Goal: Information Seeking & Learning: Understand process/instructions

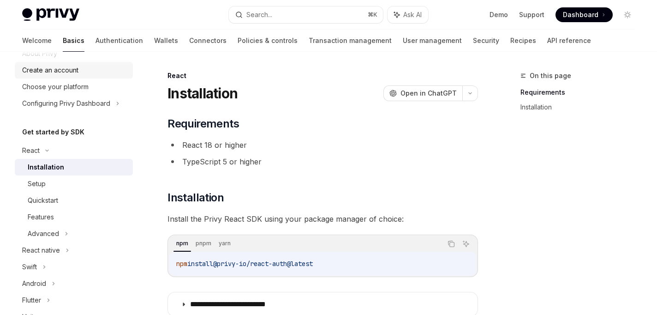
scroll to position [130, 0]
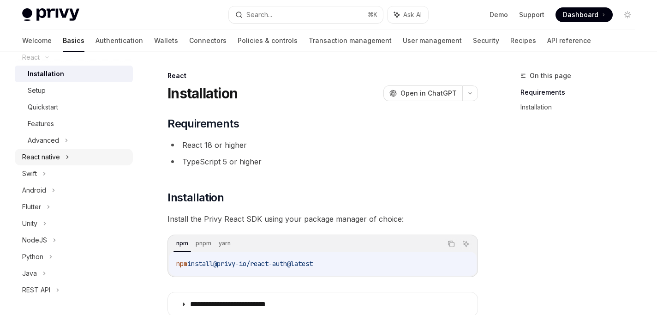
click at [67, 154] on icon at bounding box center [67, 156] width 4 height 11
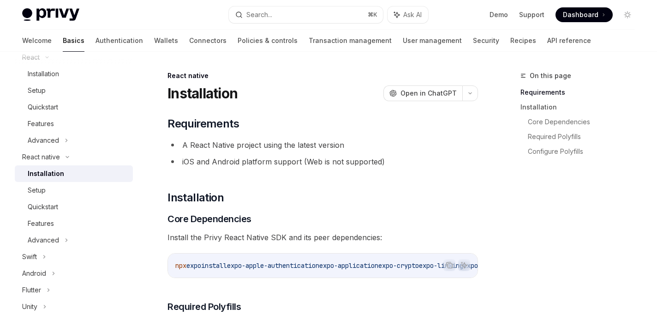
scroll to position [11, 0]
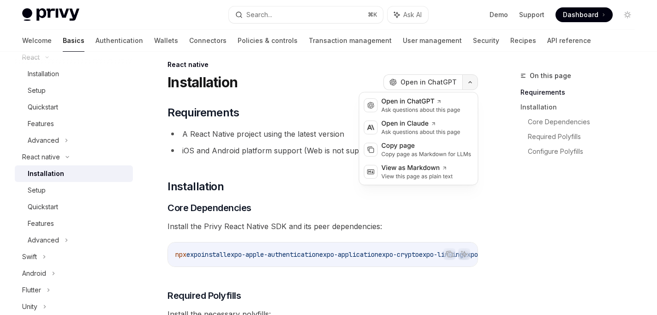
click at [472, 84] on button "button" at bounding box center [470, 82] width 16 height 16
click at [416, 150] on div "Copy page" at bounding box center [426, 145] width 90 height 9
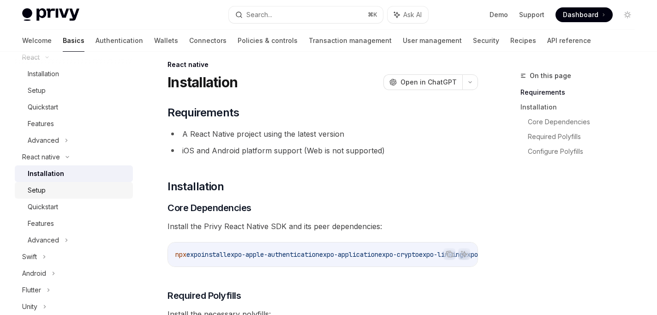
click at [76, 187] on div "Setup" at bounding box center [78, 189] width 100 height 11
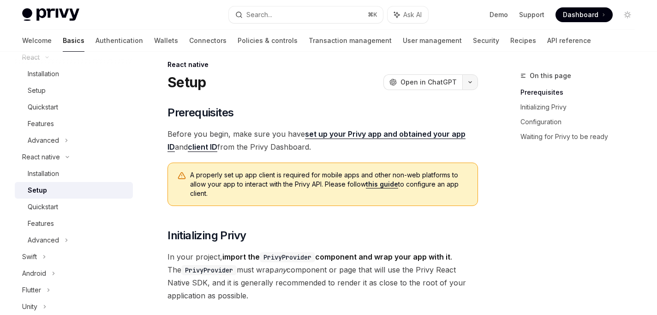
click at [467, 86] on button "button" at bounding box center [470, 82] width 16 height 16
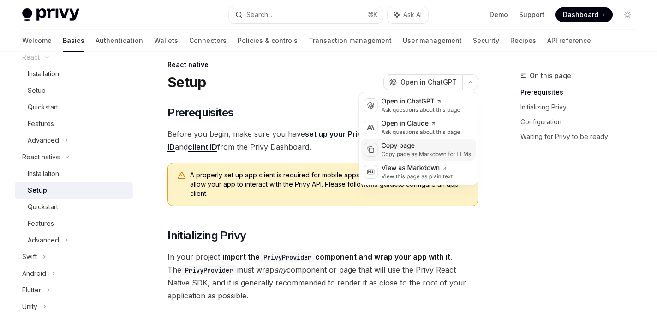
click at [420, 143] on div "Copy page" at bounding box center [426, 145] width 90 height 9
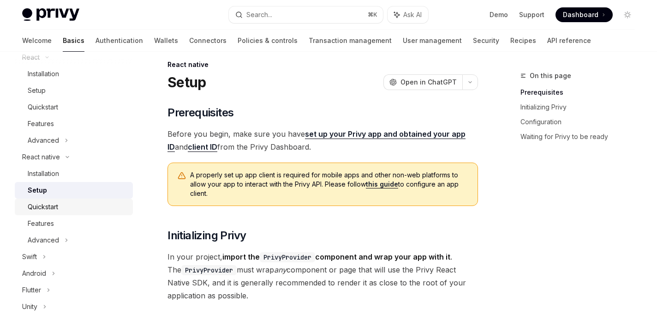
click at [80, 204] on div "Quickstart" at bounding box center [78, 206] width 100 height 11
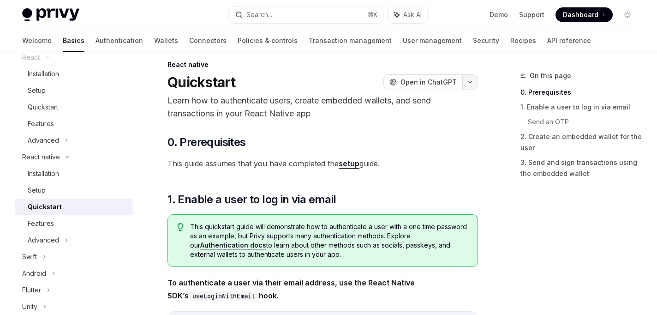
click at [468, 82] on icon "button" at bounding box center [469, 82] width 11 height 4
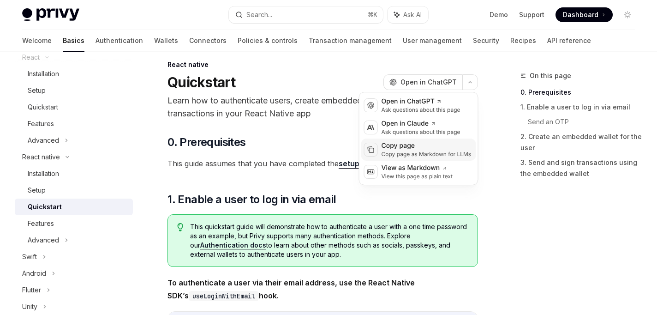
click at [407, 153] on div "Copy page as Markdown for LLMs" at bounding box center [426, 153] width 90 height 7
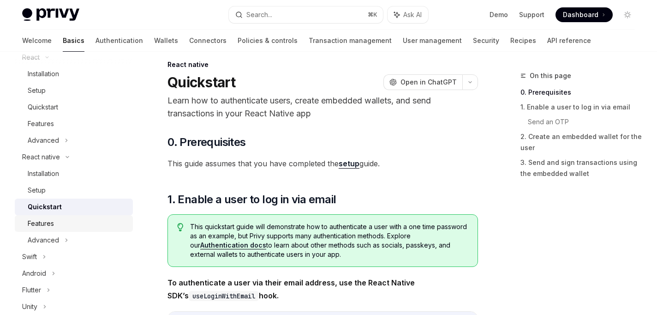
click at [87, 221] on div "Features" at bounding box center [78, 223] width 100 height 11
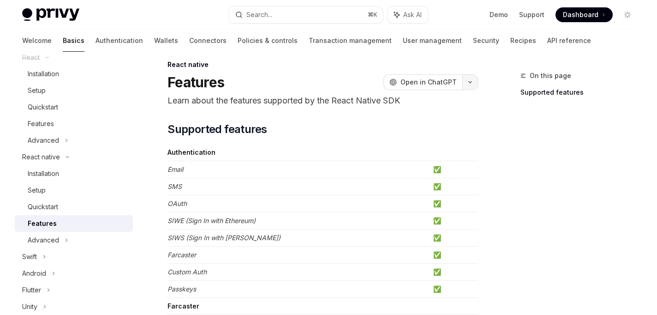
click at [468, 81] on icon "button" at bounding box center [469, 82] width 11 height 4
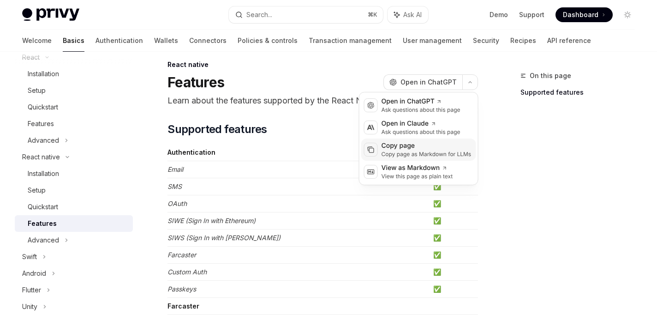
click at [426, 143] on div "Copy page" at bounding box center [426, 145] width 90 height 9
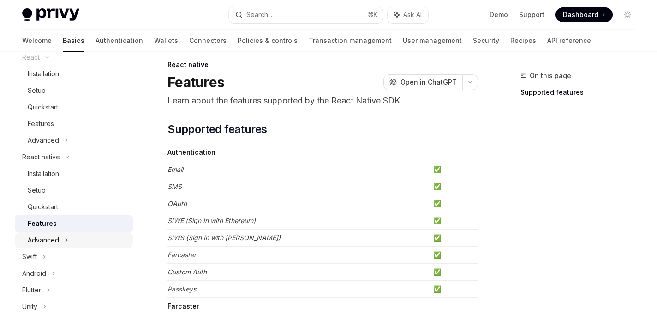
click at [95, 239] on div "Advanced" at bounding box center [74, 240] width 118 height 17
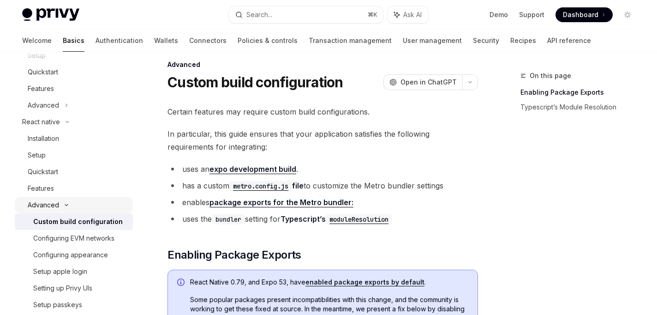
scroll to position [167, 0]
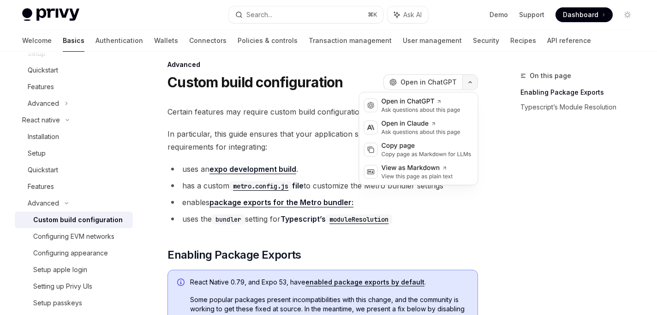
click at [474, 78] on button "button" at bounding box center [470, 82] width 16 height 16
click at [417, 145] on div "Copy page" at bounding box center [426, 145] width 90 height 9
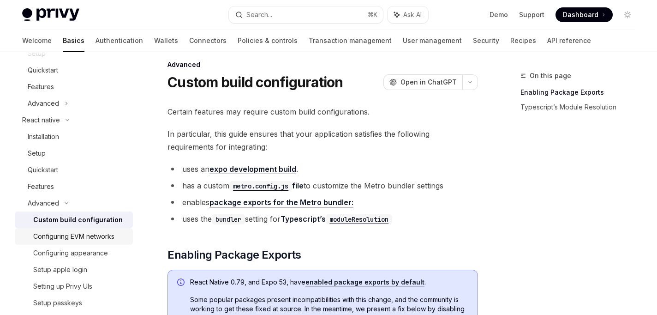
click at [114, 232] on div "Configuring EVM networks" at bounding box center [73, 236] width 81 height 11
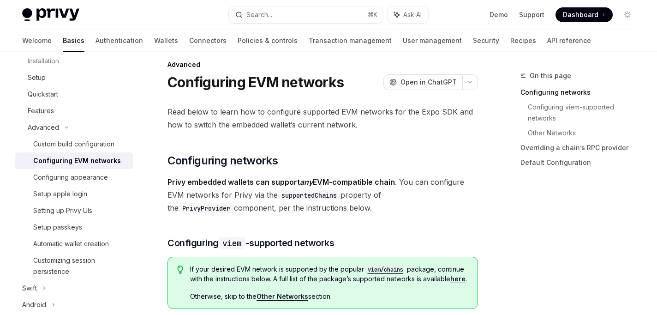
scroll to position [259, 0]
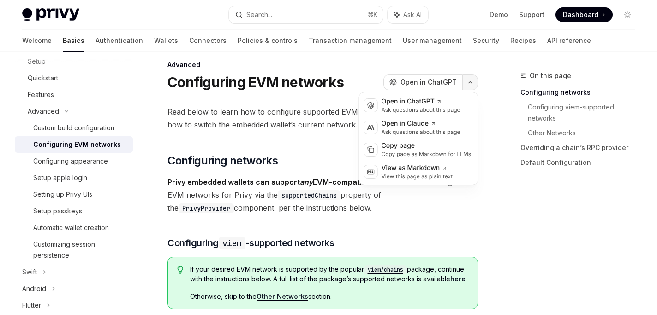
click at [472, 81] on button "button" at bounding box center [470, 82] width 16 height 16
click at [411, 151] on div "Copy page as Markdown for LLMs" at bounding box center [426, 153] width 90 height 7
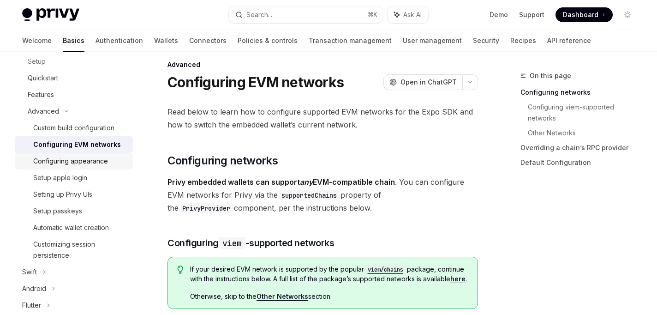
click at [91, 162] on div "Configuring appearance" at bounding box center [70, 160] width 75 height 11
type textarea "*"
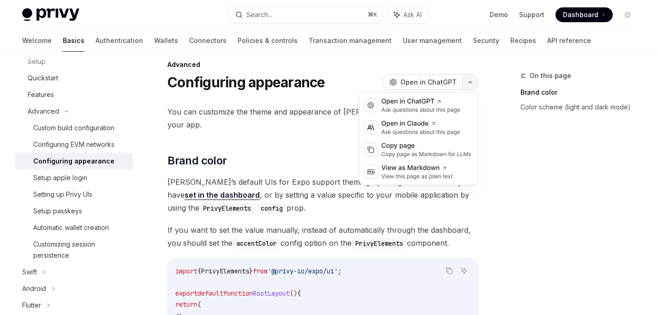
click at [472, 85] on button "button" at bounding box center [470, 82] width 16 height 16
click at [414, 140] on div "Copy page Copy page as Markdown for LLMs" at bounding box center [418, 149] width 115 height 22
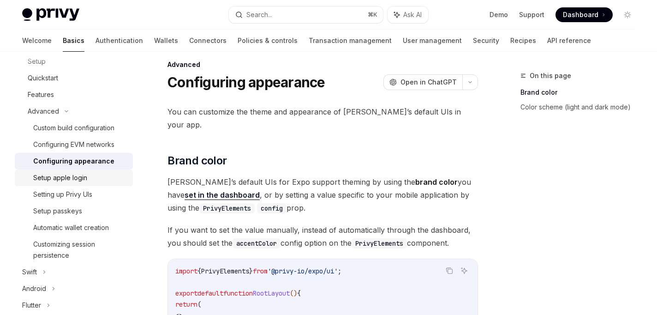
click at [81, 179] on div "Setup apple login" at bounding box center [60, 177] width 54 height 11
type textarea "*"
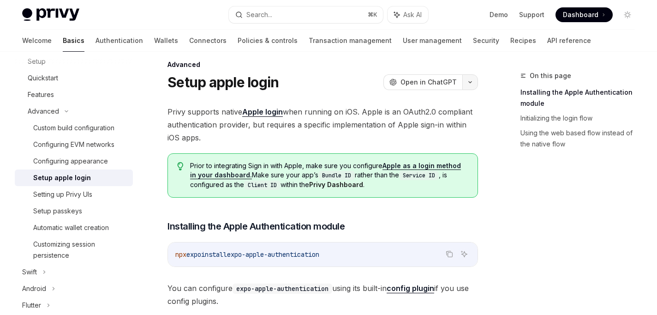
click at [470, 87] on button "button" at bounding box center [470, 82] width 16 height 16
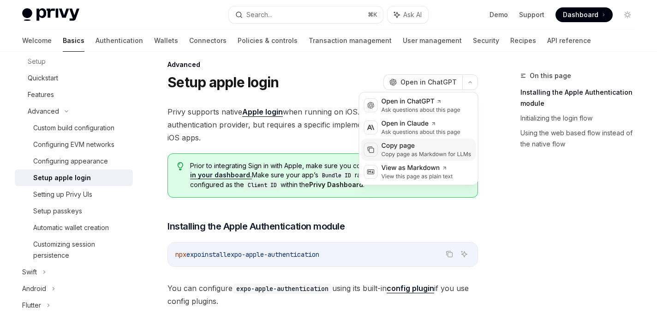
click at [422, 153] on div "Copy page as Markdown for LLMs" at bounding box center [426, 153] width 90 height 7
click at [472, 82] on icon "button" at bounding box center [469, 82] width 11 height 4
click at [416, 147] on div "Copy page" at bounding box center [426, 145] width 90 height 9
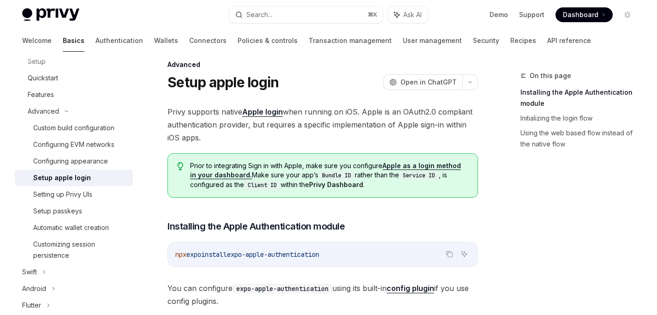
click at [418, 136] on span "Privy supports native Apple login when running on iOS. Apple is an OAuth2.0 com…" at bounding box center [322, 124] width 310 height 39
click at [96, 196] on div "Setting up Privy UIs" at bounding box center [80, 194] width 94 height 11
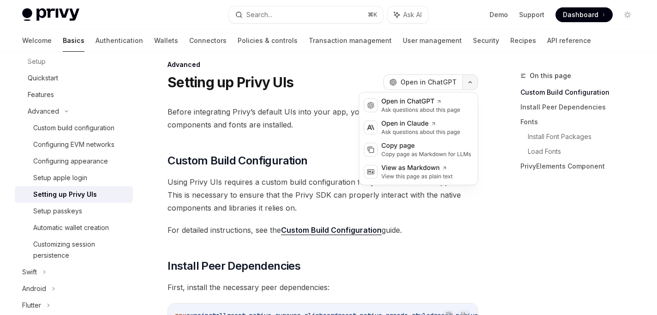
click at [474, 79] on button "button" at bounding box center [470, 82] width 16 height 16
click at [428, 155] on div "Copy page as Markdown for LLMs" at bounding box center [426, 153] width 90 height 7
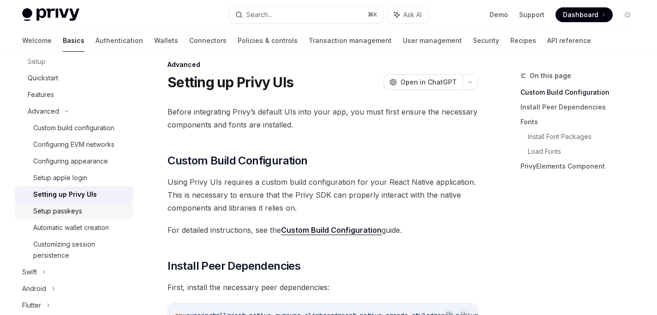
click at [88, 211] on div "Setup passkeys" at bounding box center [80, 210] width 94 height 11
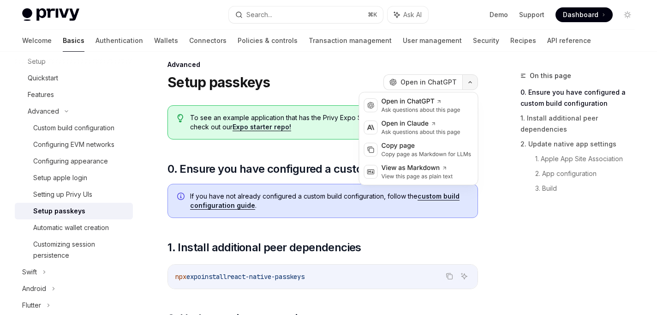
click at [472, 81] on icon "button" at bounding box center [469, 82] width 11 height 4
click at [421, 157] on div "Copy page as Markdown for LLMs" at bounding box center [426, 153] width 90 height 7
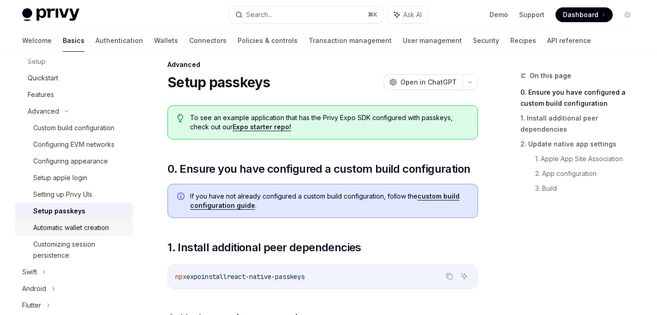
click at [77, 227] on div "Automatic wallet creation" at bounding box center [71, 227] width 76 height 11
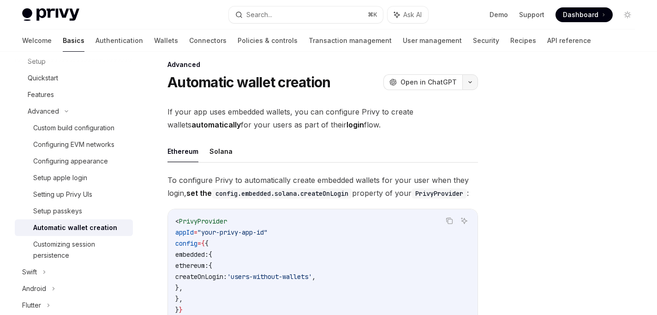
click at [468, 79] on button "button" at bounding box center [470, 82] width 16 height 16
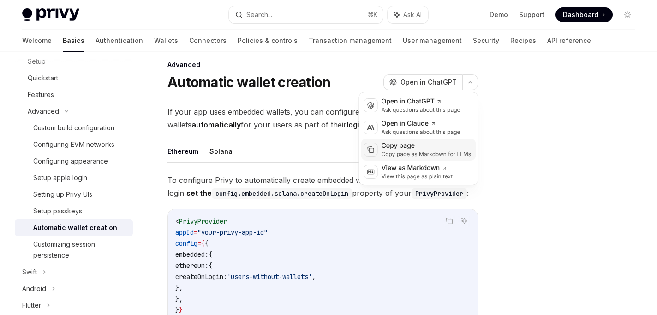
click at [419, 154] on div "Copy page as Markdown for LLMs" at bounding box center [426, 153] width 90 height 7
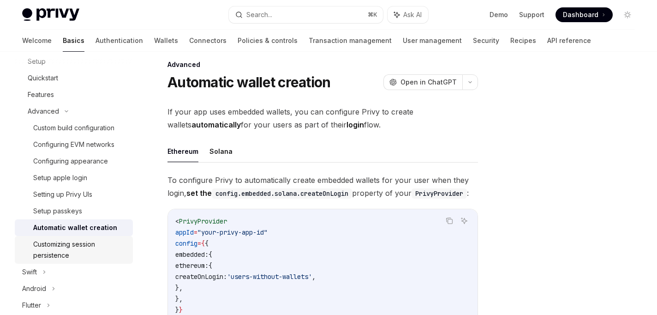
click at [102, 244] on div "Customizing session persistence" at bounding box center [80, 249] width 94 height 22
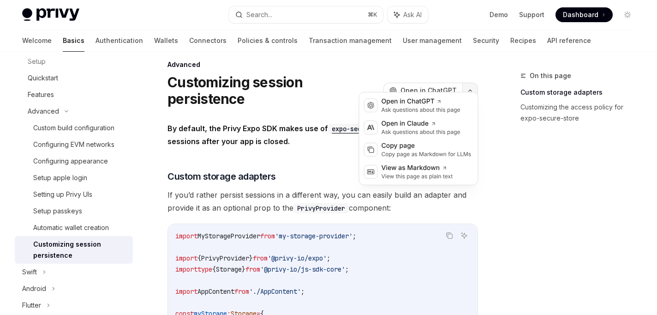
click at [470, 89] on icon "button" at bounding box center [469, 91] width 11 height 4
click at [414, 145] on div "Copy page" at bounding box center [426, 145] width 90 height 9
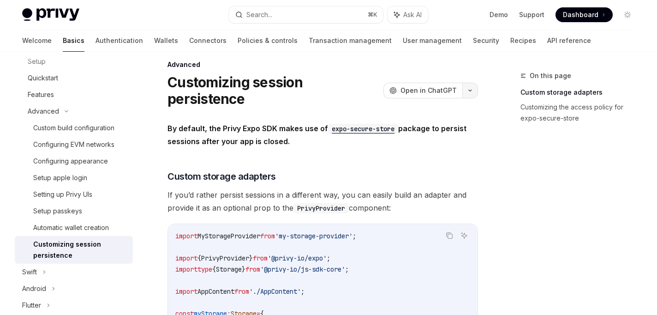
click at [468, 89] on icon "button" at bounding box center [469, 91] width 11 height 4
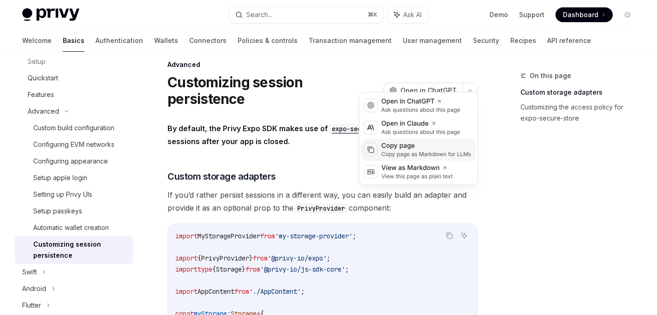
click at [410, 145] on div "Copy page" at bounding box center [426, 145] width 90 height 9
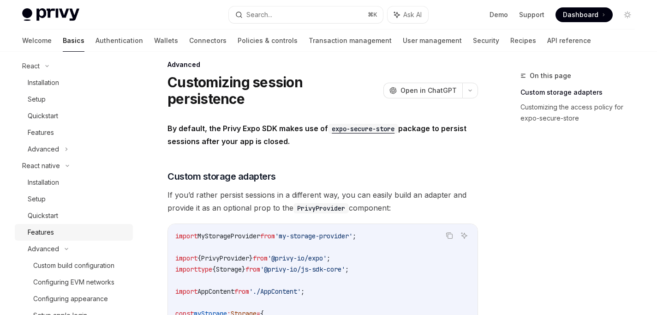
scroll to position [123, 0]
click at [91, 176] on div "Installation" at bounding box center [78, 180] width 100 height 11
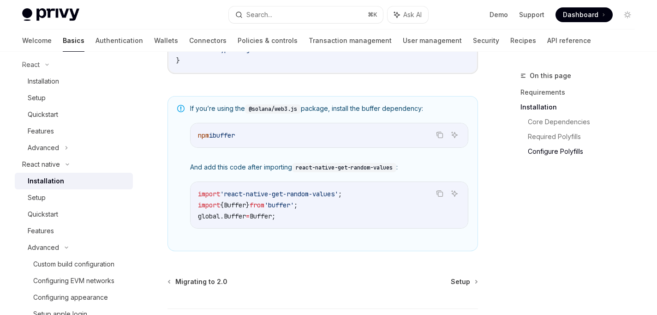
scroll to position [744, 0]
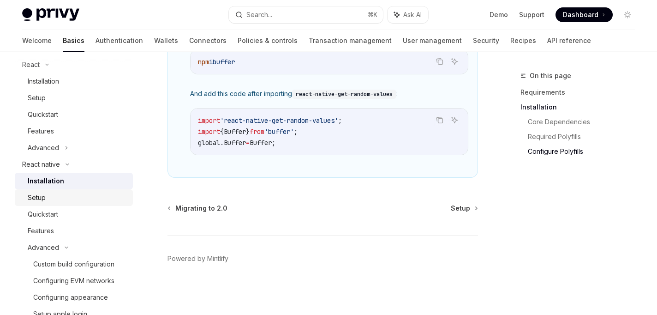
click at [116, 199] on div "Setup" at bounding box center [78, 197] width 100 height 11
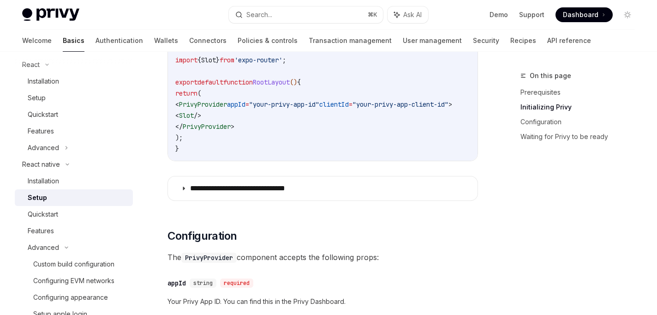
scroll to position [388, 0]
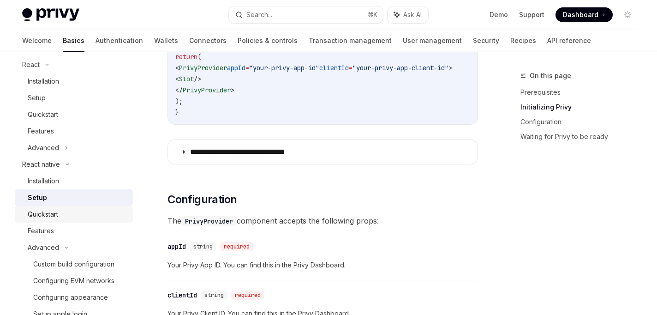
click at [112, 215] on div "Quickstart" at bounding box center [78, 213] width 100 height 11
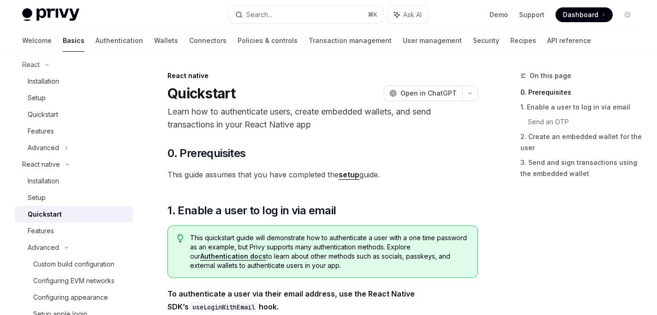
click at [351, 175] on link "setup" at bounding box center [349, 175] width 21 height 10
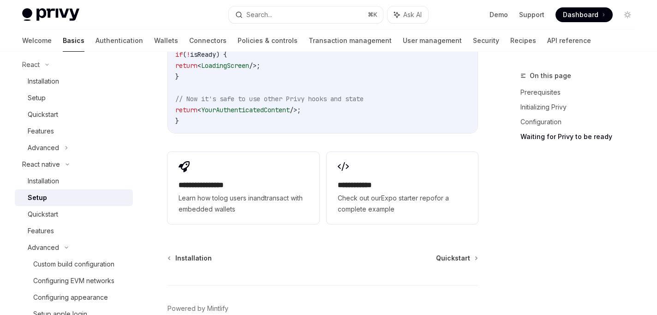
scroll to position [972, 0]
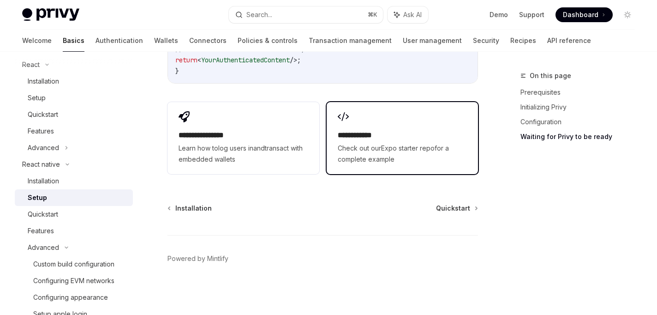
click at [359, 162] on span "Check out our Expo starter repo for a complete example" at bounding box center [402, 154] width 129 height 22
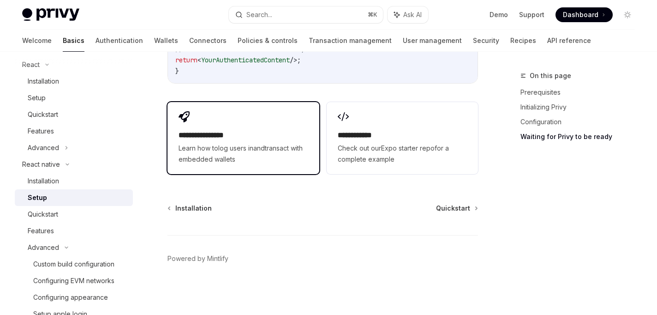
click at [300, 119] on div "**********" at bounding box center [242, 138] width 151 height 72
type textarea "*"
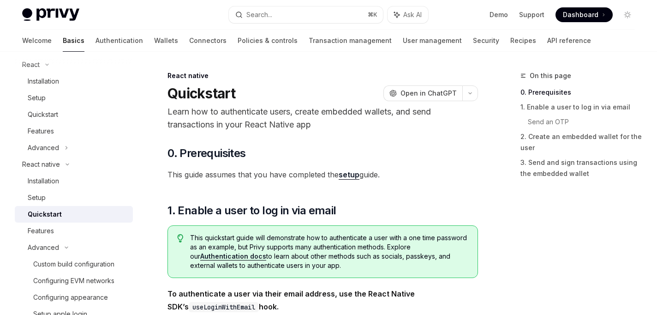
click at [578, 16] on span "Dashboard" at bounding box center [581, 14] width 36 height 9
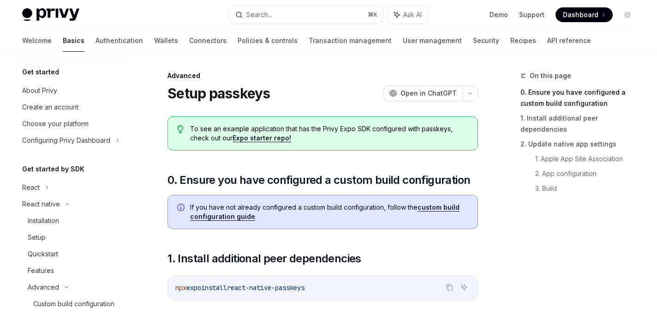
scroll to position [203, 0]
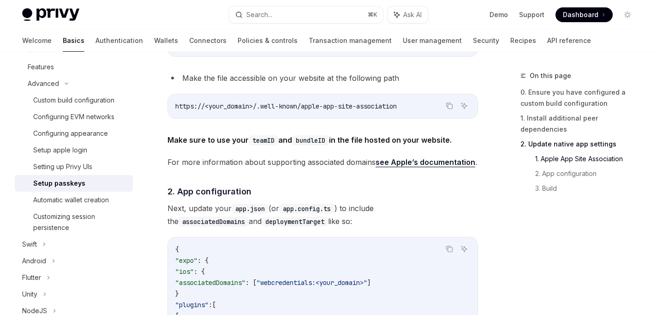
scroll to position [572, 0]
